Goal: Information Seeking & Learning: Learn about a topic

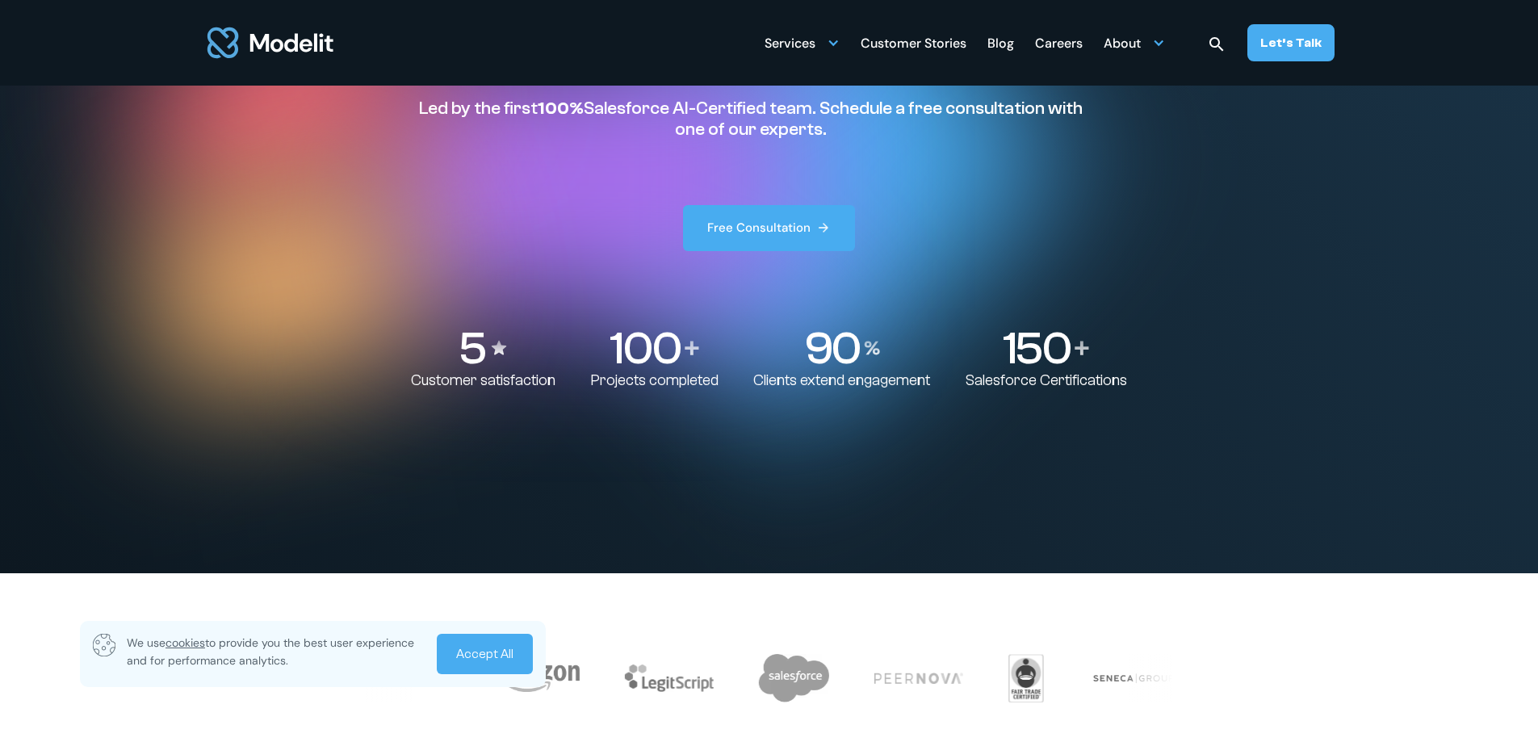
scroll to position [162, 0]
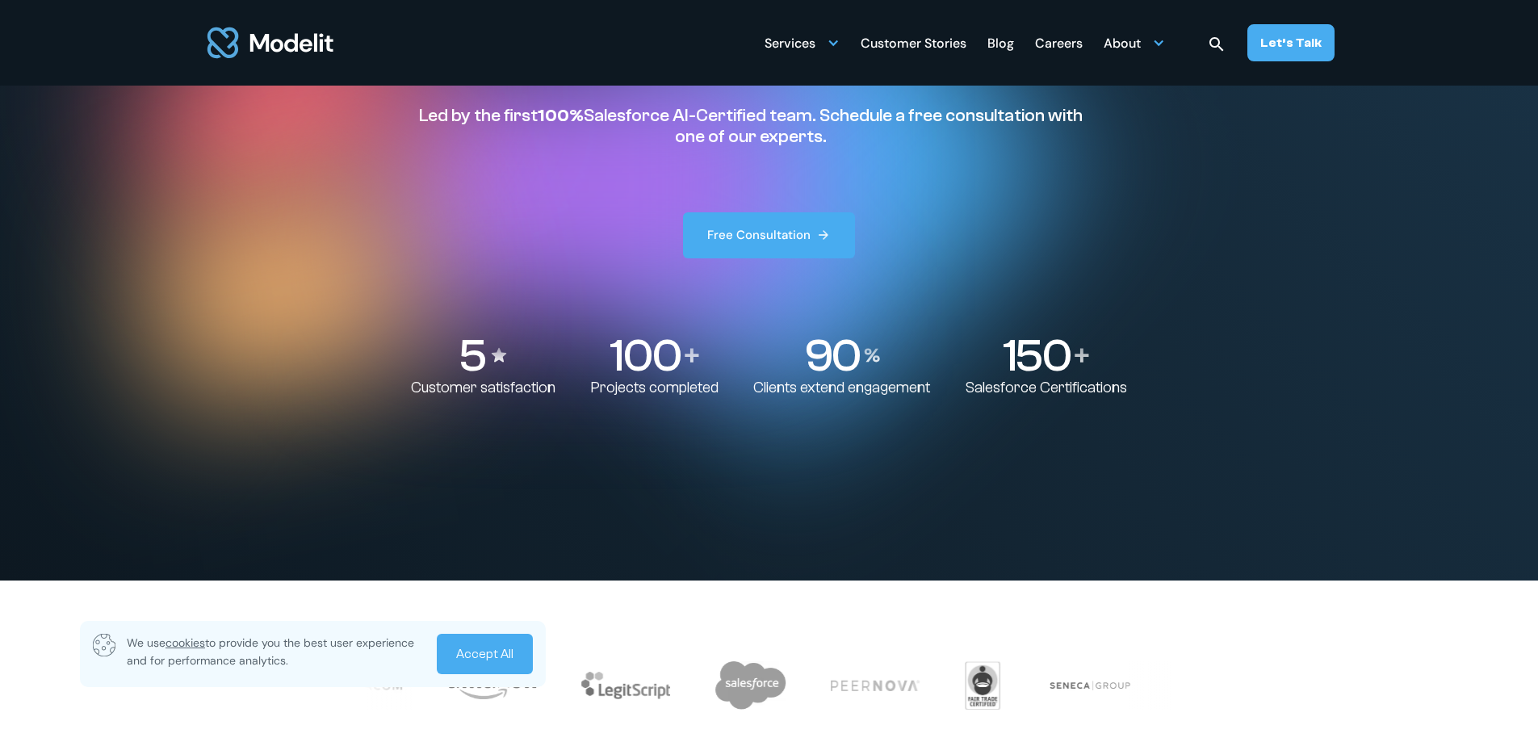
click at [1051, 49] on div "Careers" at bounding box center [1059, 44] width 48 height 31
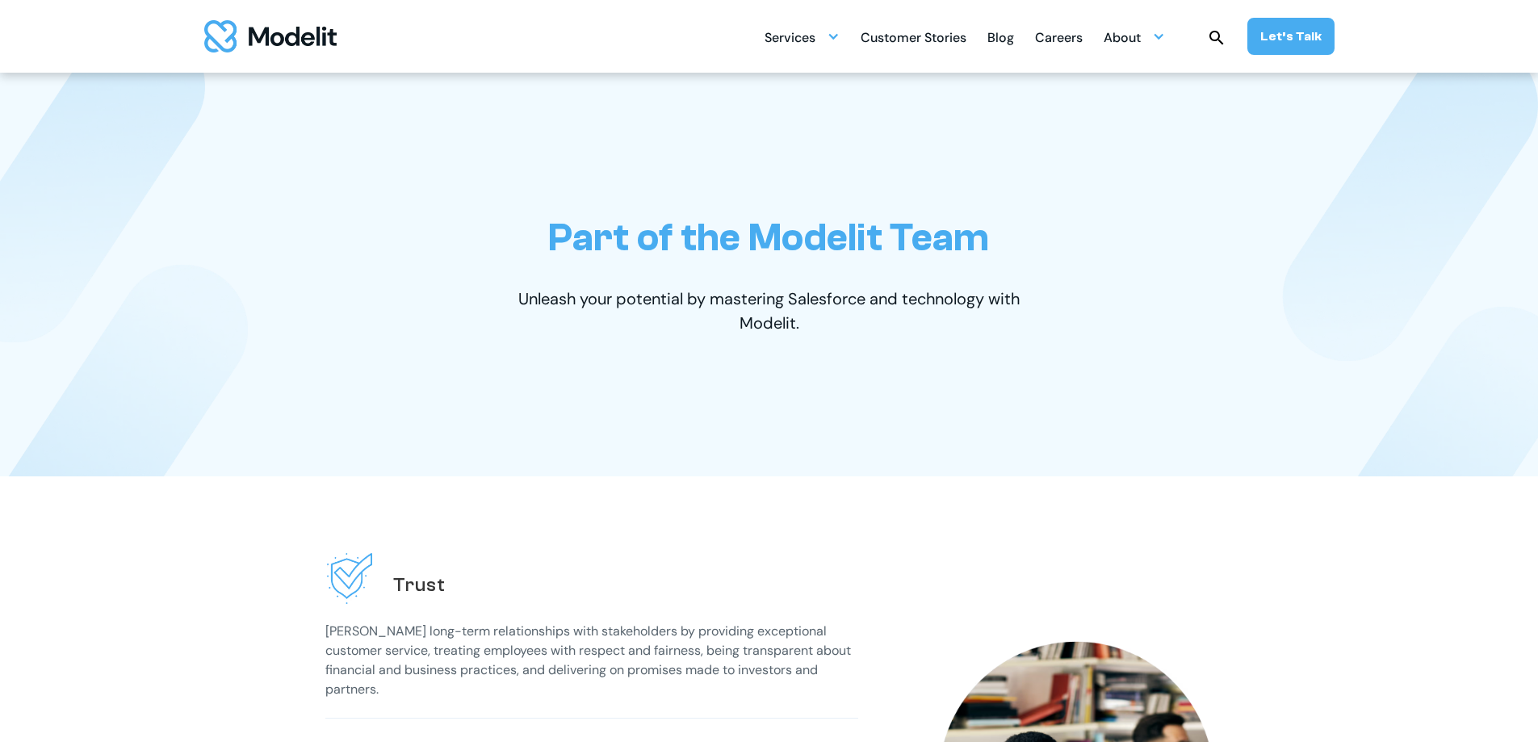
click at [1077, 40] on div "Careers" at bounding box center [1059, 38] width 48 height 31
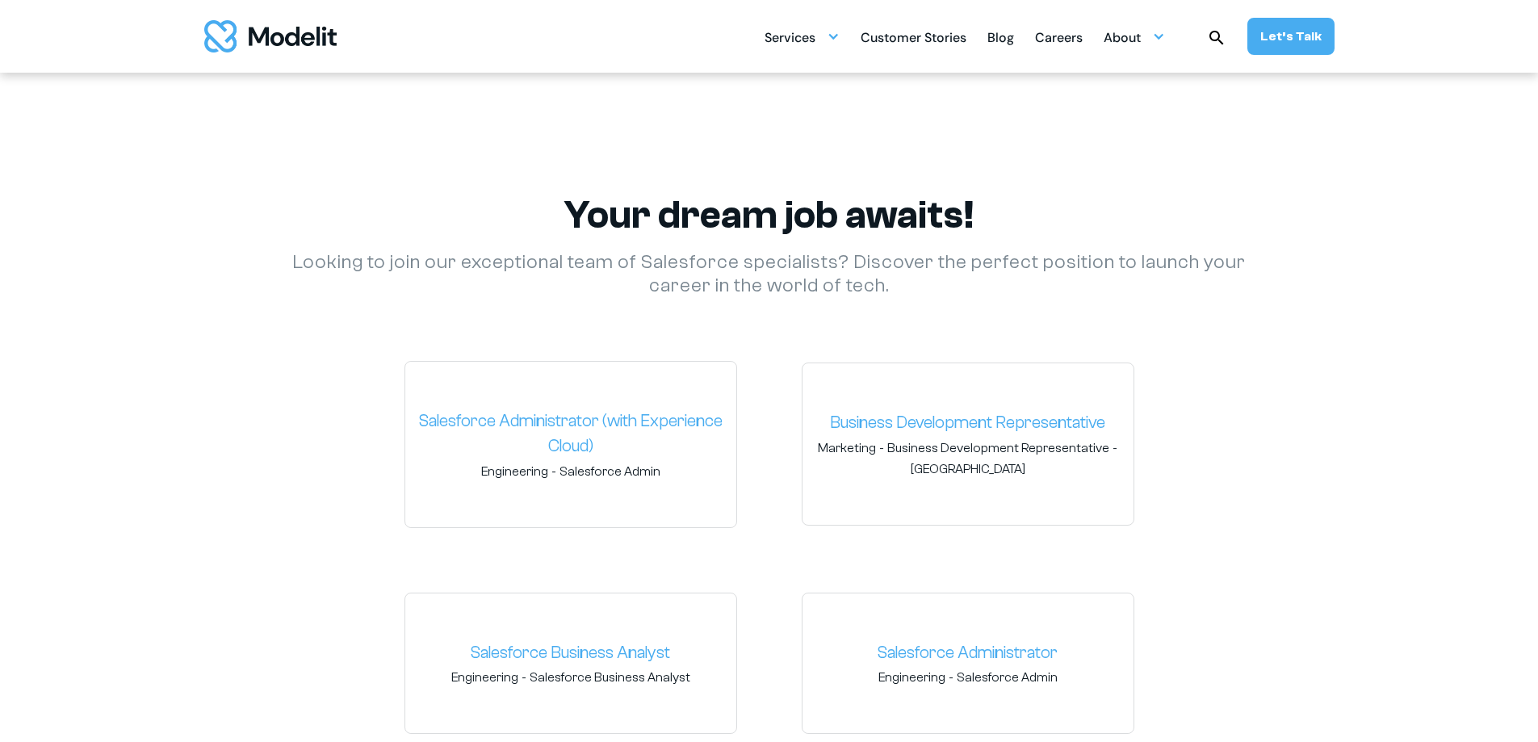
scroll to position [2342, 0]
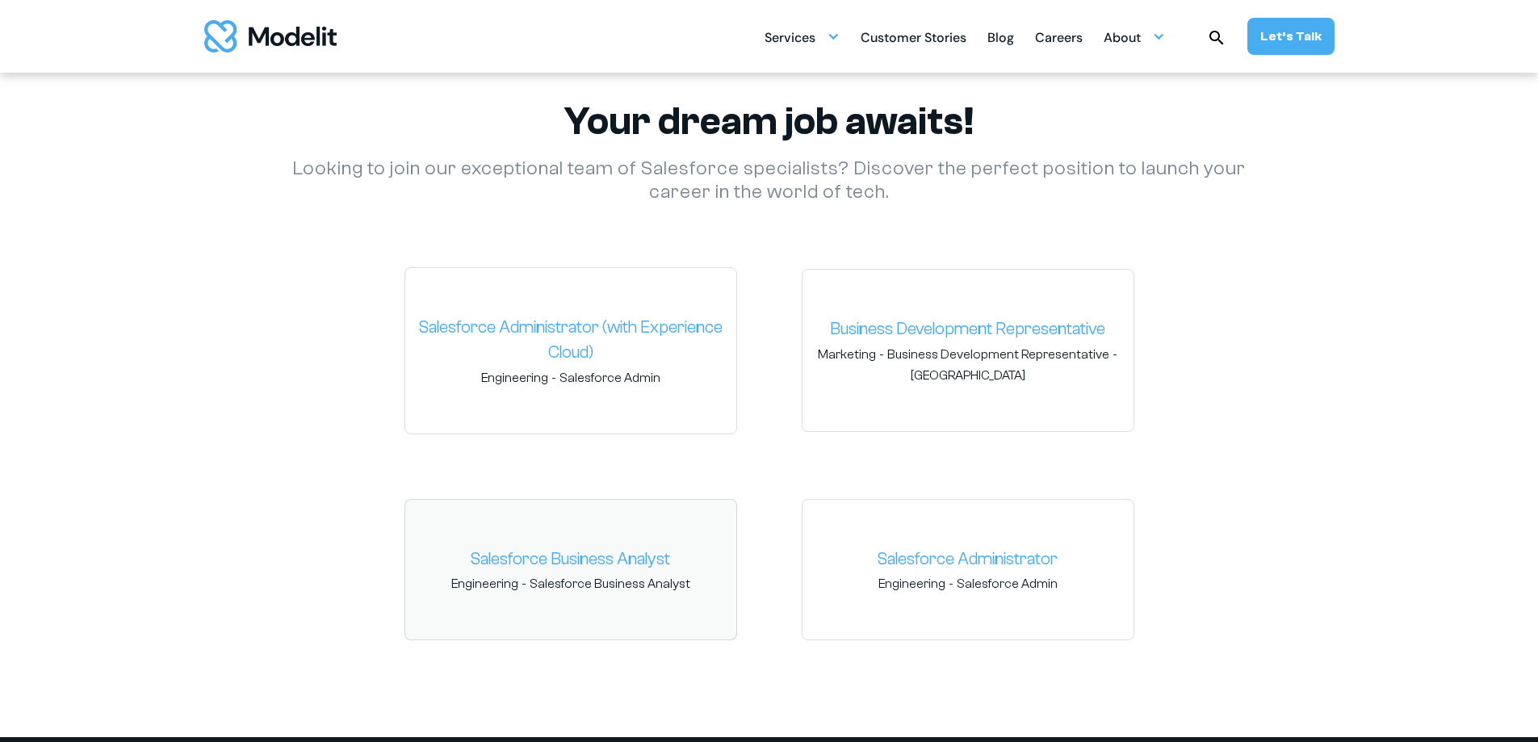
click at [651, 565] on link "Salesforce Business Analyst" at bounding box center [570, 560] width 305 height 26
